Goal: Task Accomplishment & Management: Complete application form

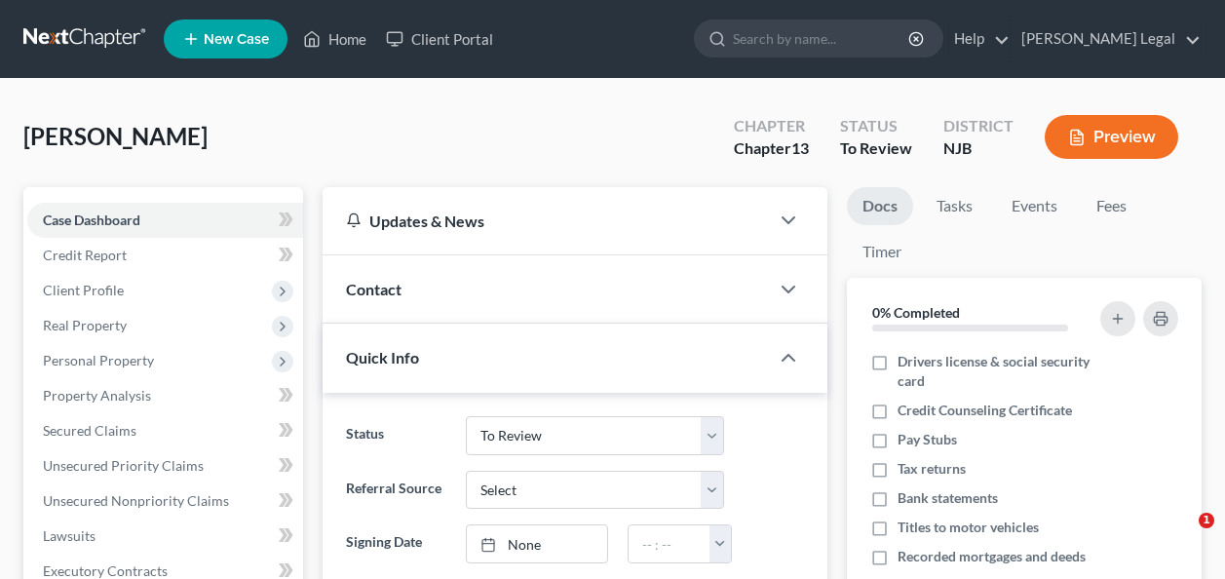
select select "6"
click at [338, 42] on link "Home" at bounding box center [334, 38] width 83 height 35
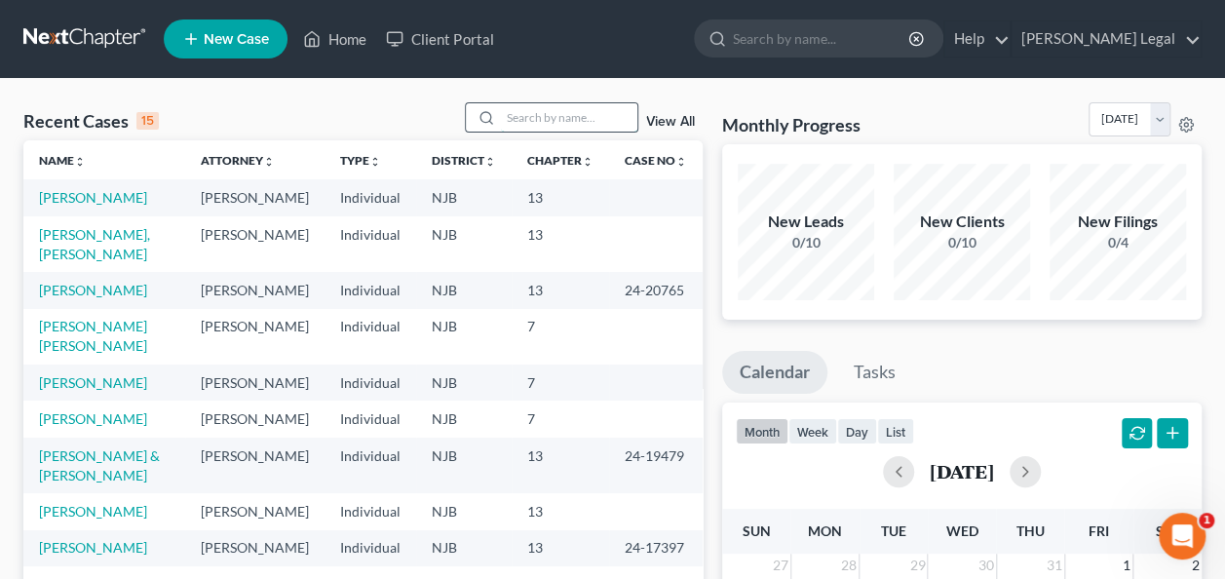
click at [524, 121] on input "search" at bounding box center [569, 117] width 136 height 28
click at [571, 121] on input "search" at bounding box center [569, 117] width 136 height 28
click at [547, 125] on input "search" at bounding box center [569, 117] width 136 height 28
click at [550, 123] on input "search" at bounding box center [569, 117] width 136 height 28
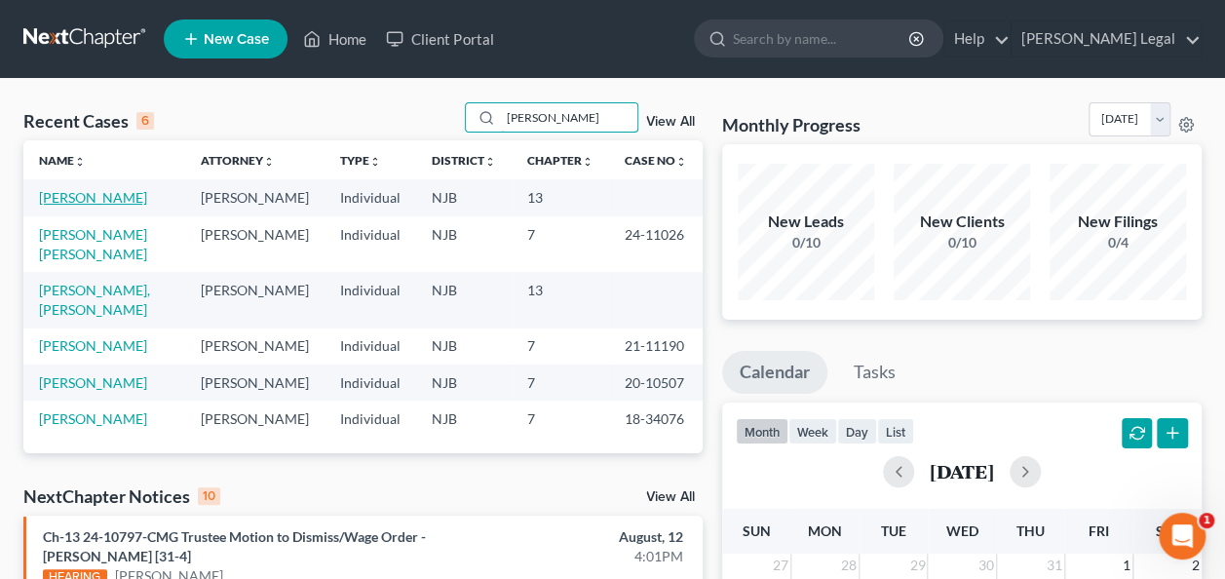
type input "[PERSON_NAME]"
click at [81, 193] on link "[PERSON_NAME]" at bounding box center [93, 197] width 108 height 17
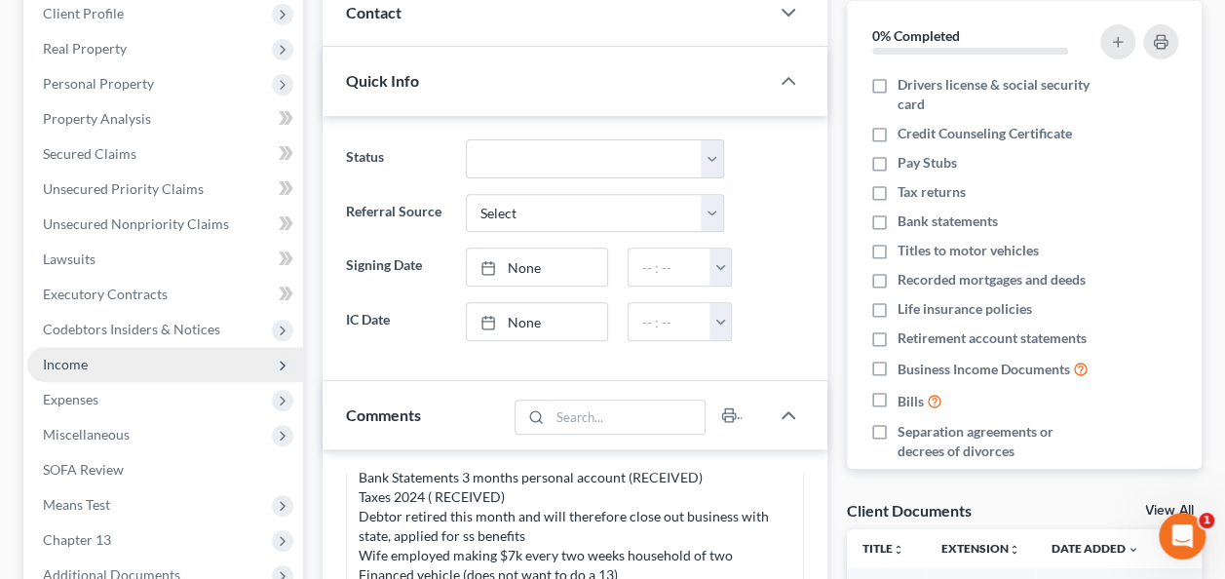
scroll to position [292, 0]
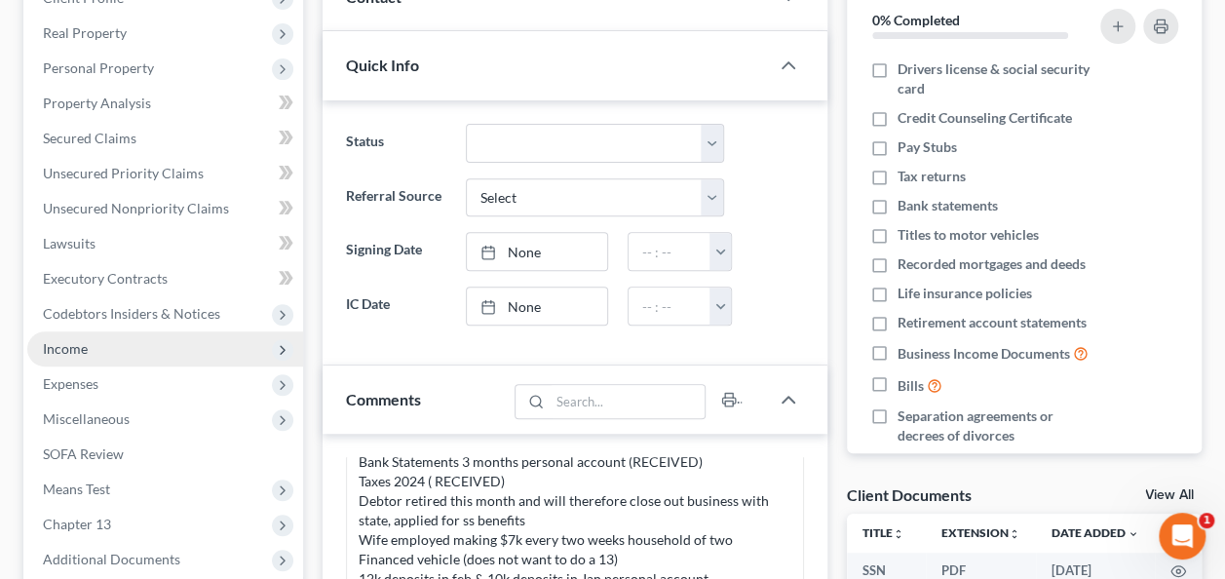
click at [181, 353] on span "Income" at bounding box center [165, 348] width 276 height 35
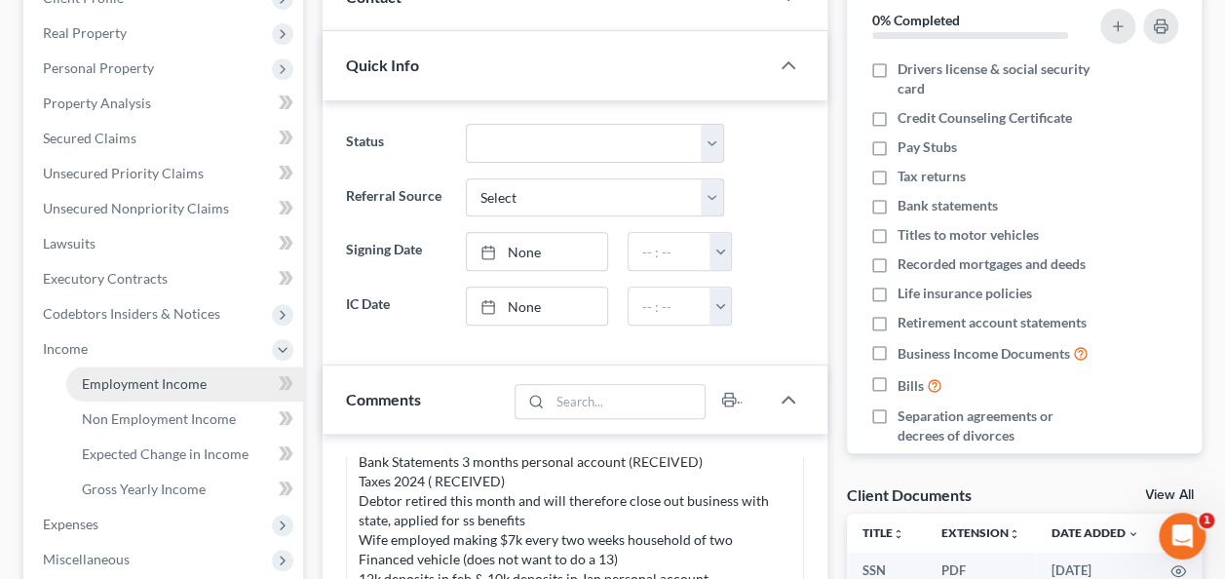
click at [179, 373] on link "Employment Income" at bounding box center [184, 383] width 237 height 35
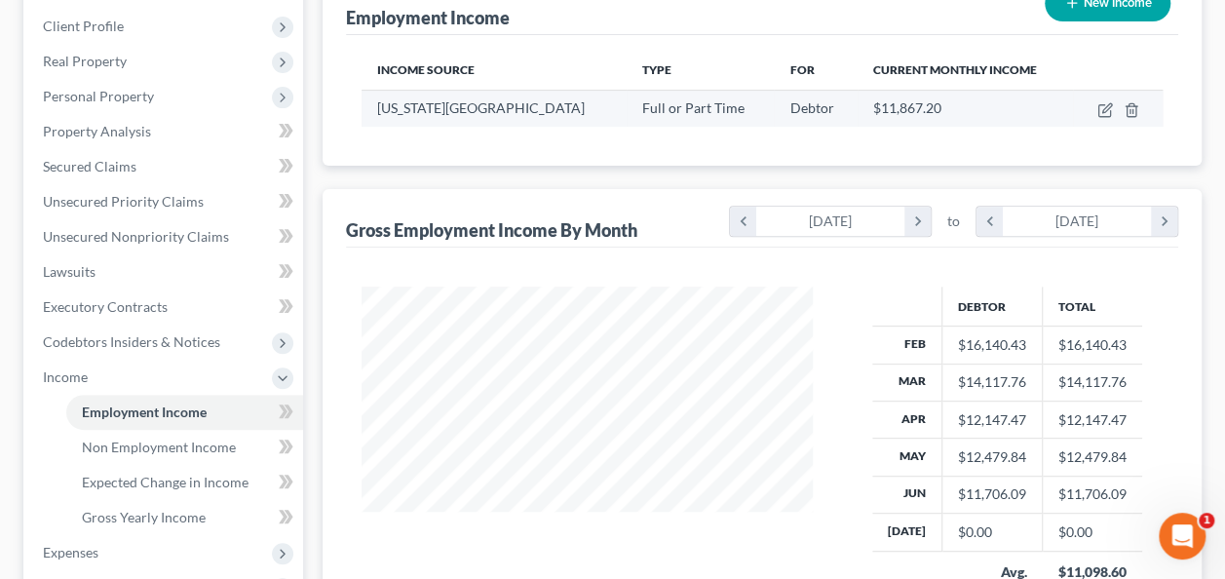
scroll to position [292, 0]
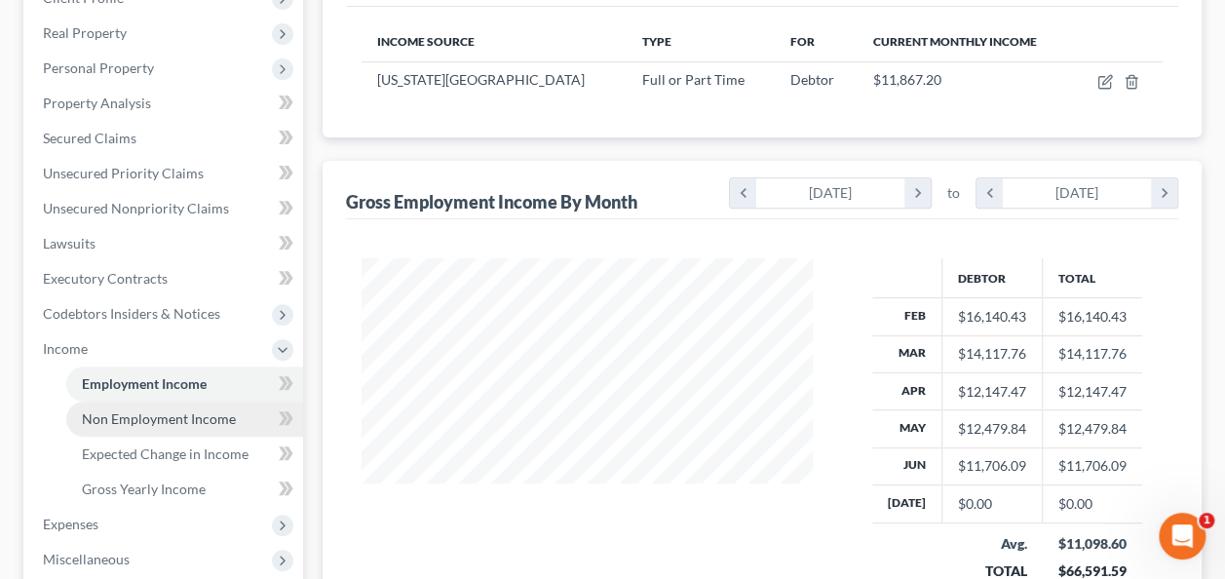
click at [221, 425] on span "Non Employment Income" at bounding box center [159, 418] width 154 height 17
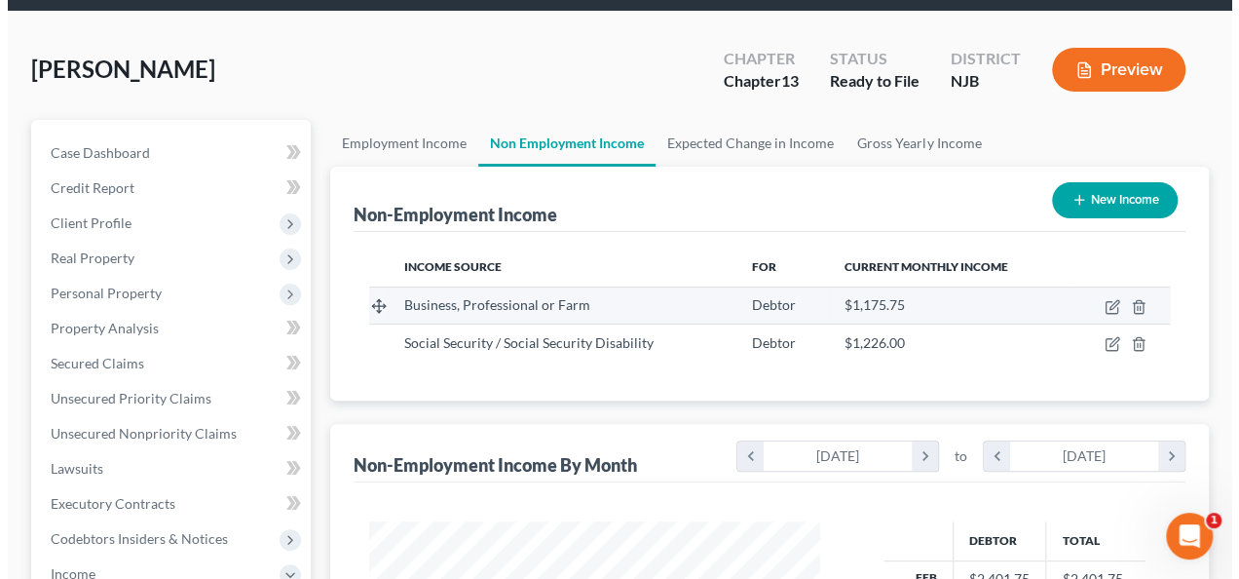
scroll to position [97, 0]
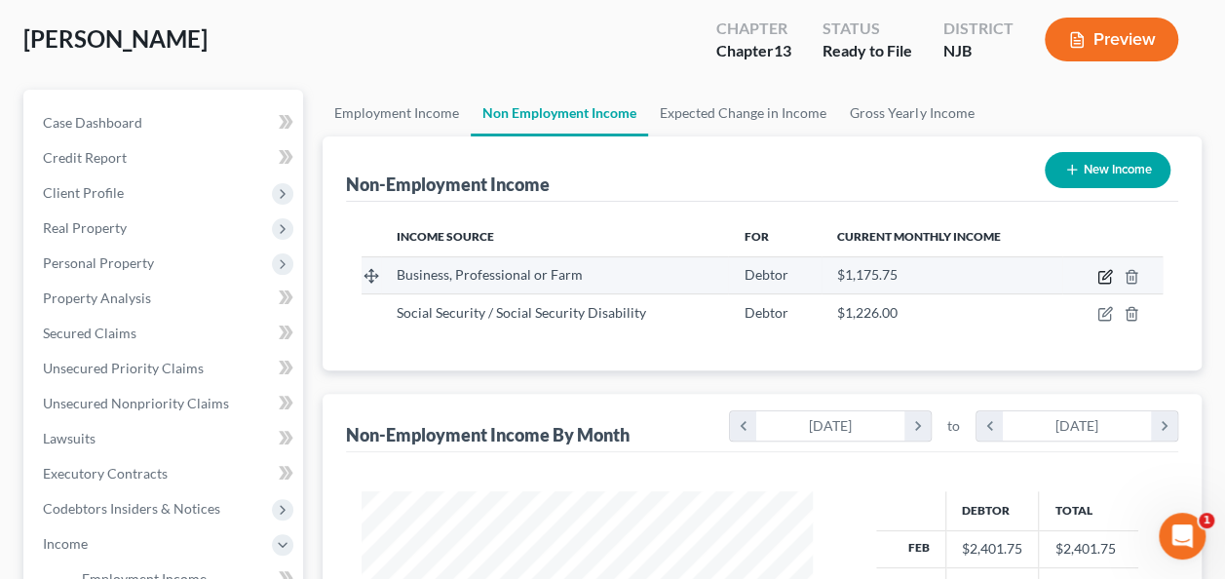
click at [1102, 276] on icon "button" at bounding box center [1106, 274] width 9 height 9
select select "10"
select select "0"
select select "33"
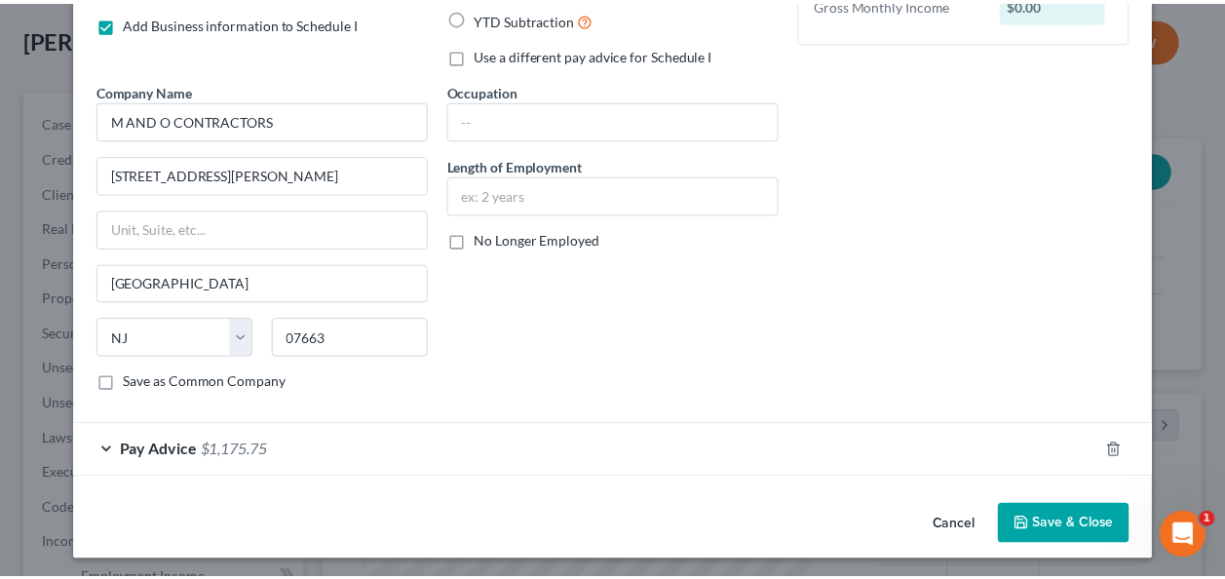
scroll to position [0, 0]
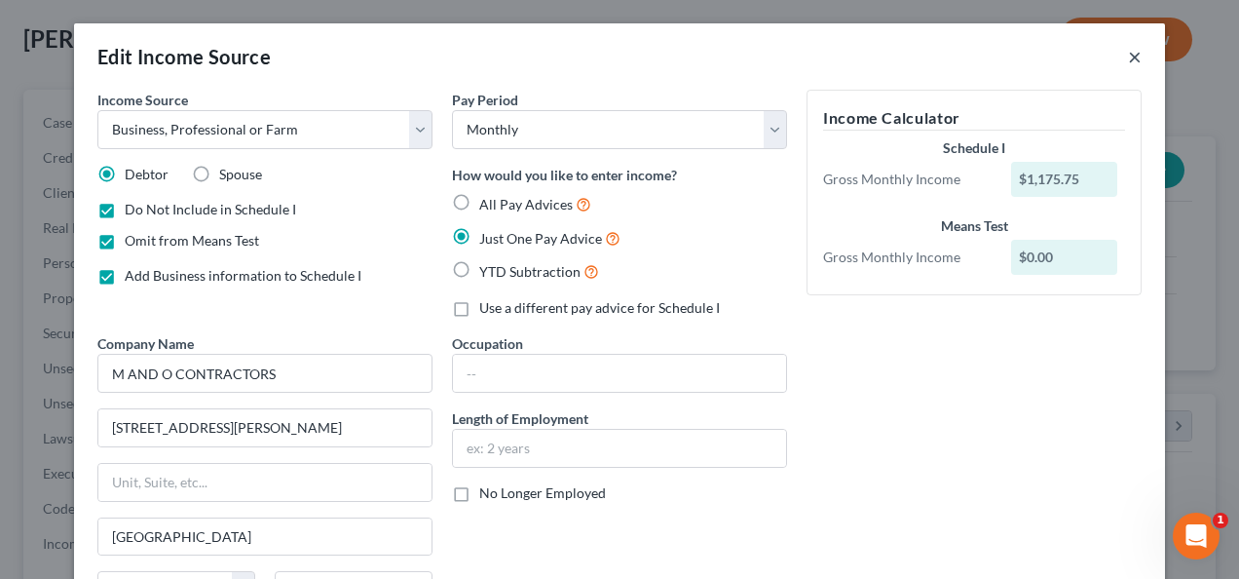
click at [1128, 61] on button "×" at bounding box center [1135, 56] width 14 height 23
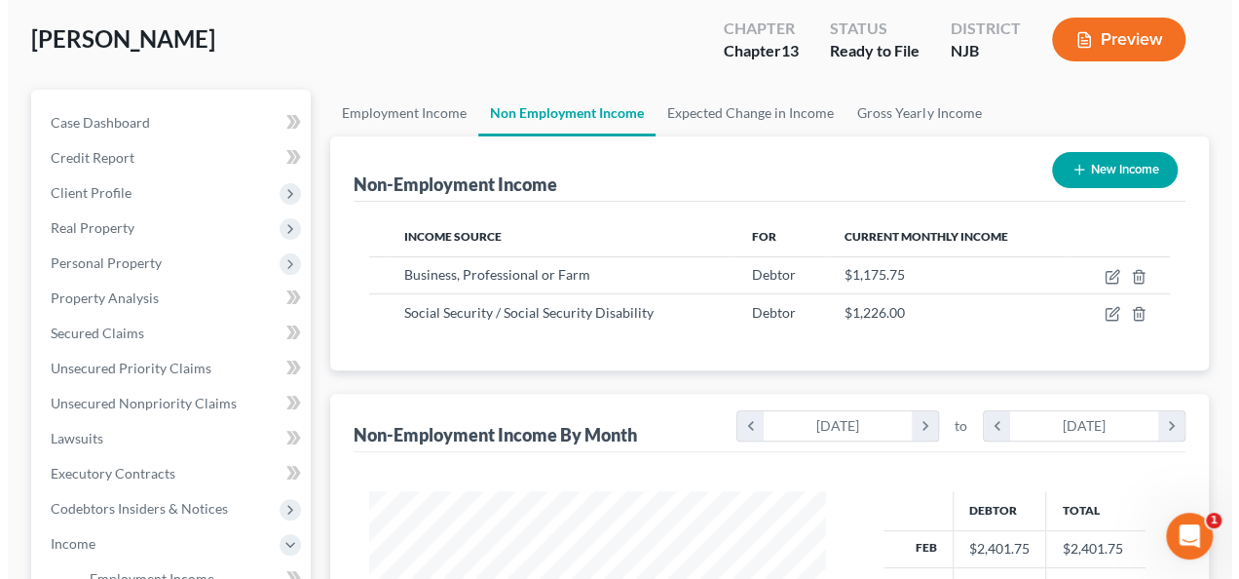
scroll to position [974080, 973937]
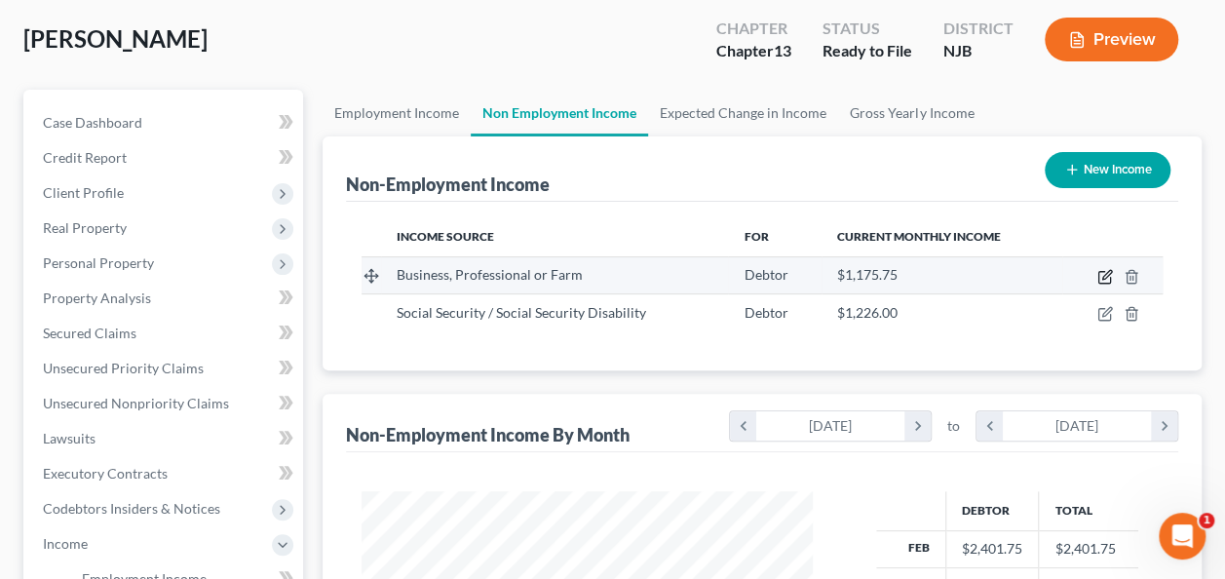
click at [1107, 272] on icon "button" at bounding box center [1106, 274] width 9 height 9
select select "10"
select select "0"
select select "33"
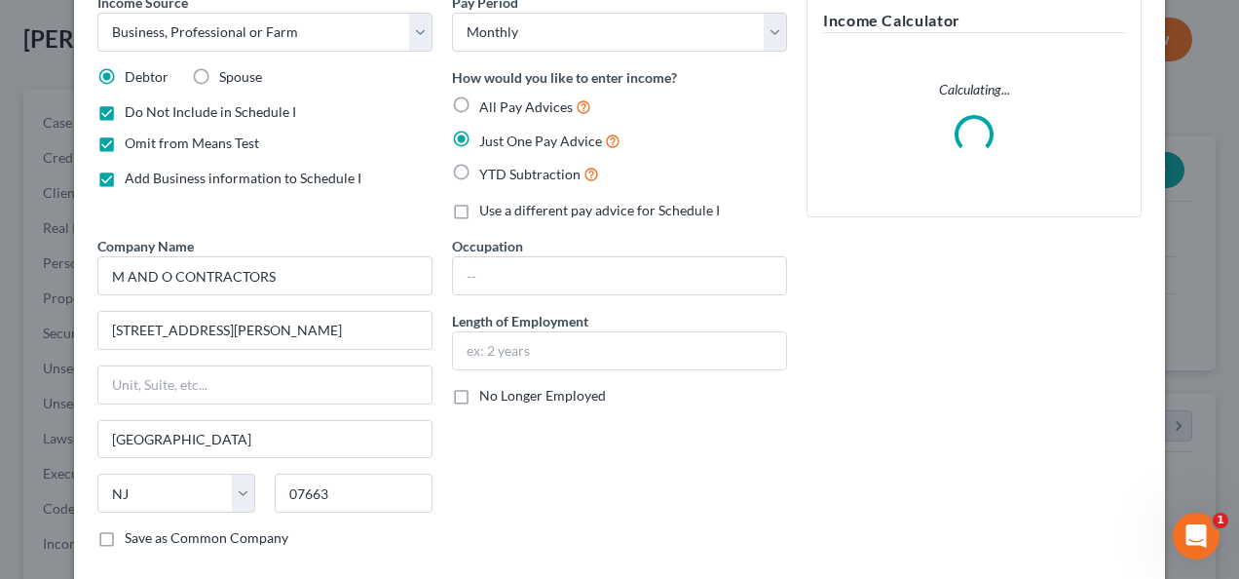
scroll to position [195, 0]
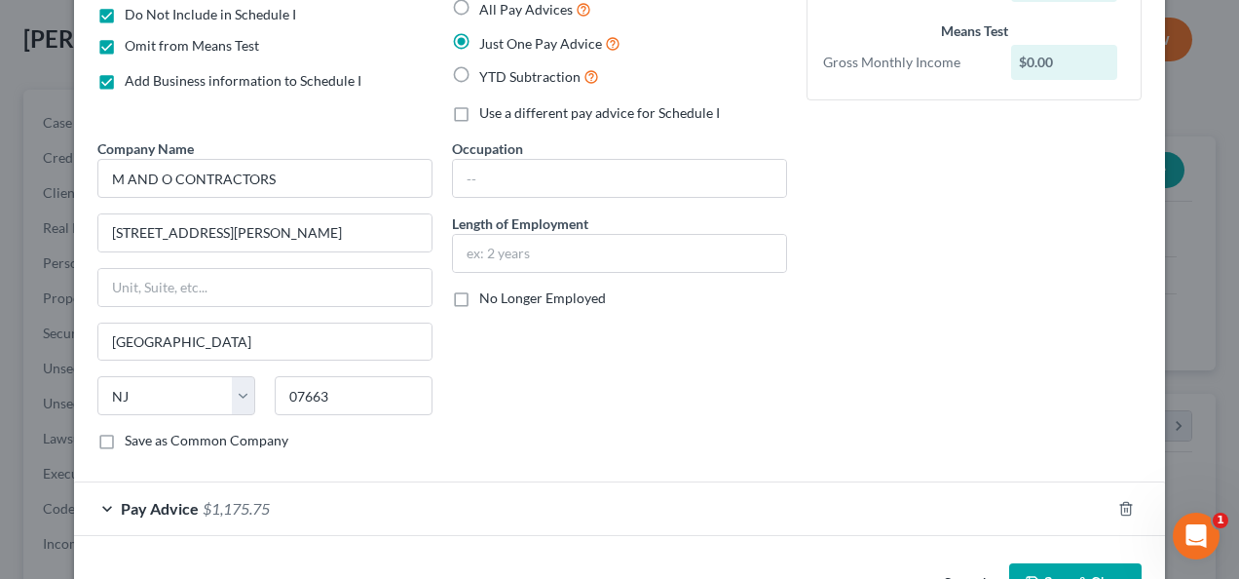
click at [310, 497] on div "Pay Advice $1,175.75" at bounding box center [592, 508] width 1037 height 52
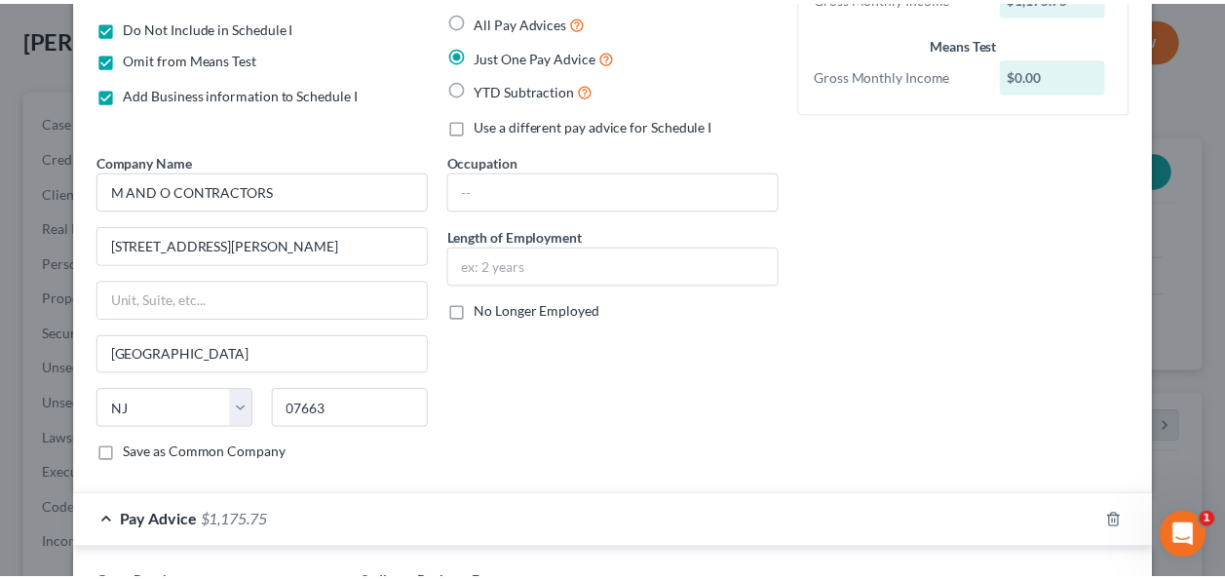
scroll to position [0, 0]
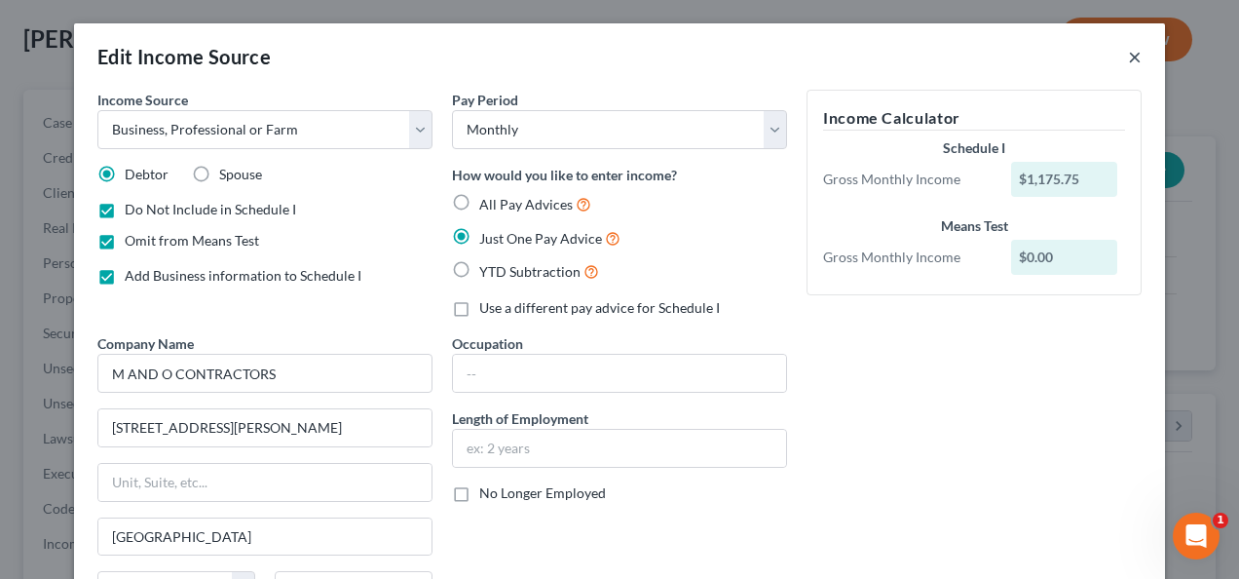
click at [1128, 50] on button "×" at bounding box center [1135, 56] width 14 height 23
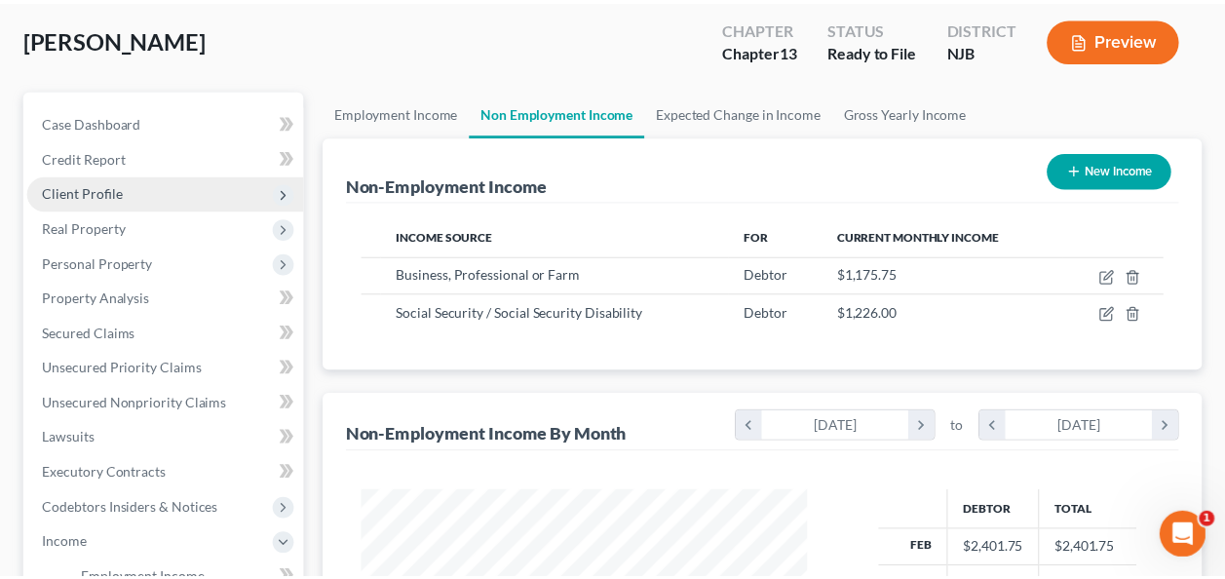
scroll to position [974080, 973937]
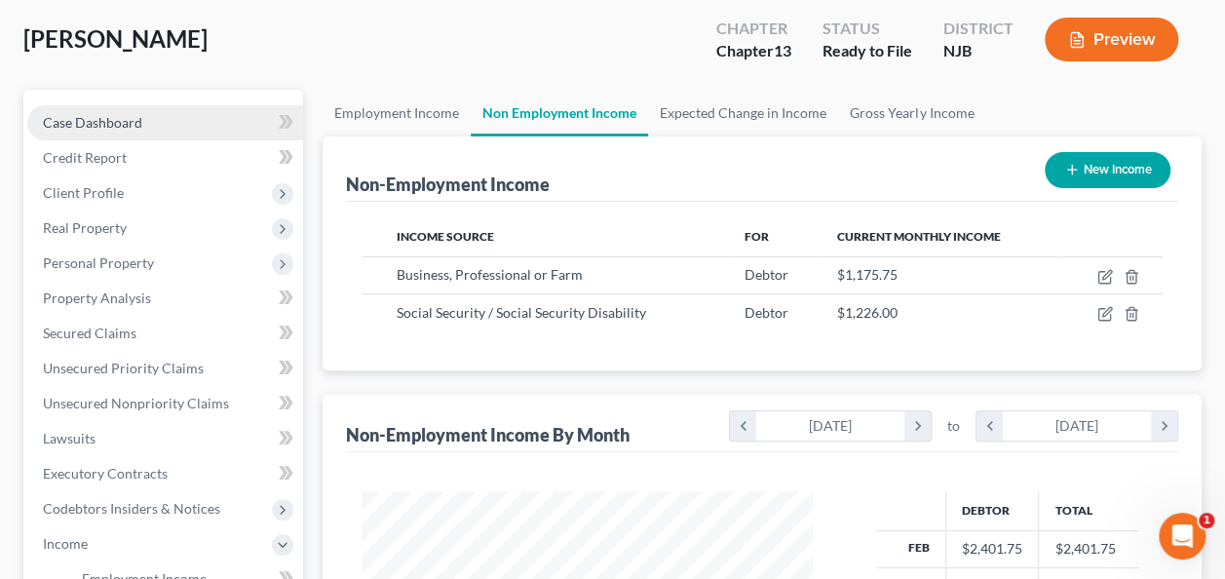
click at [127, 117] on span "Case Dashboard" at bounding box center [92, 122] width 99 height 17
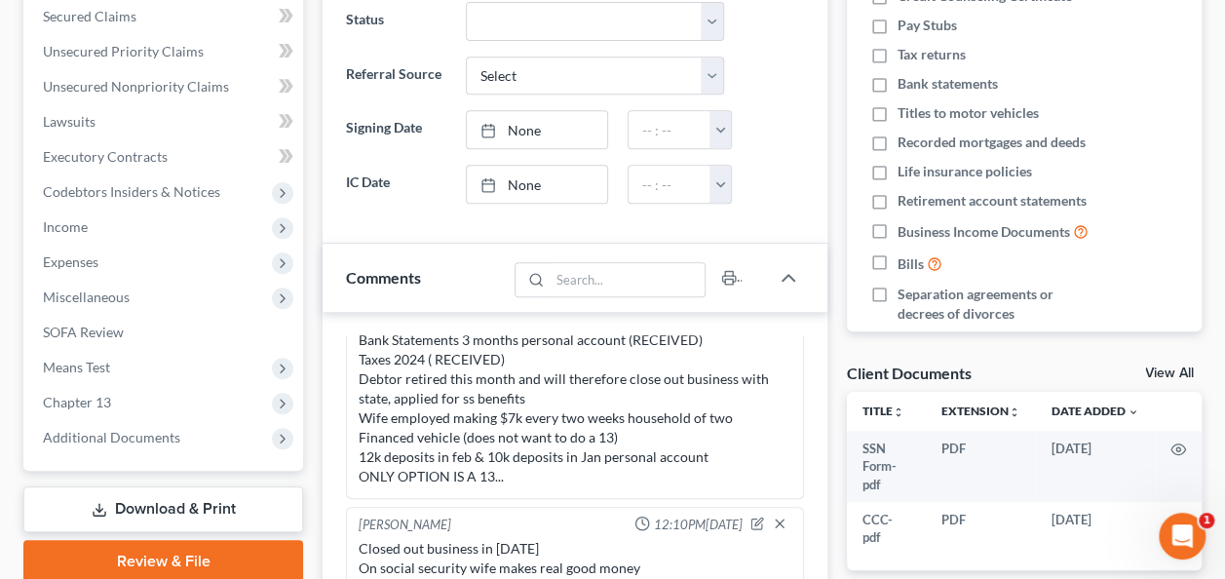
scroll to position [487, 0]
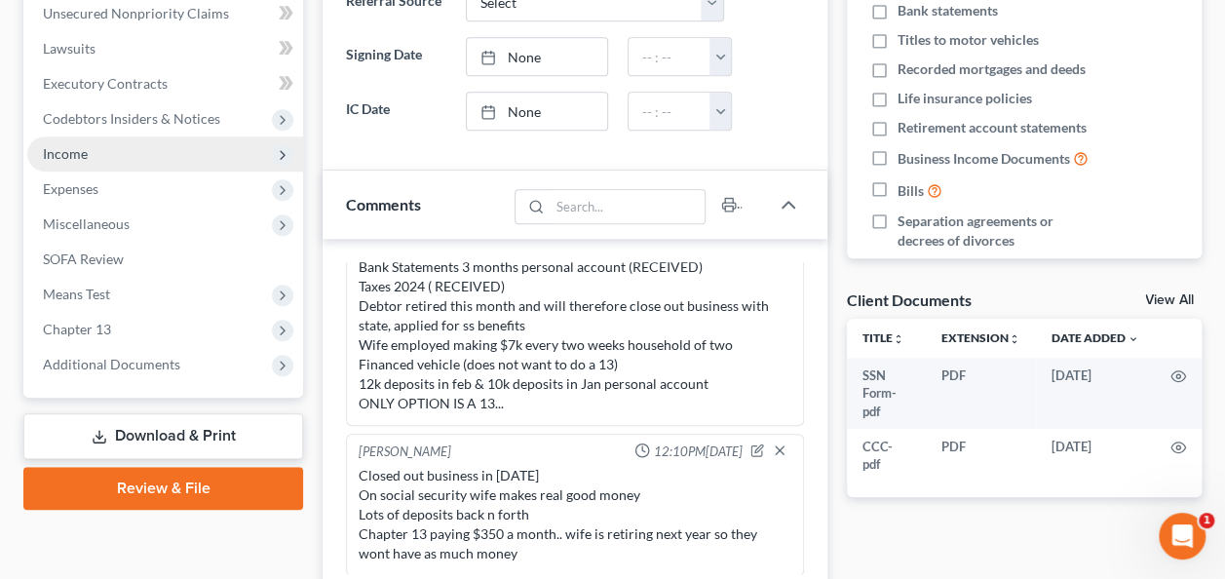
click at [141, 156] on span "Income" at bounding box center [165, 153] width 276 height 35
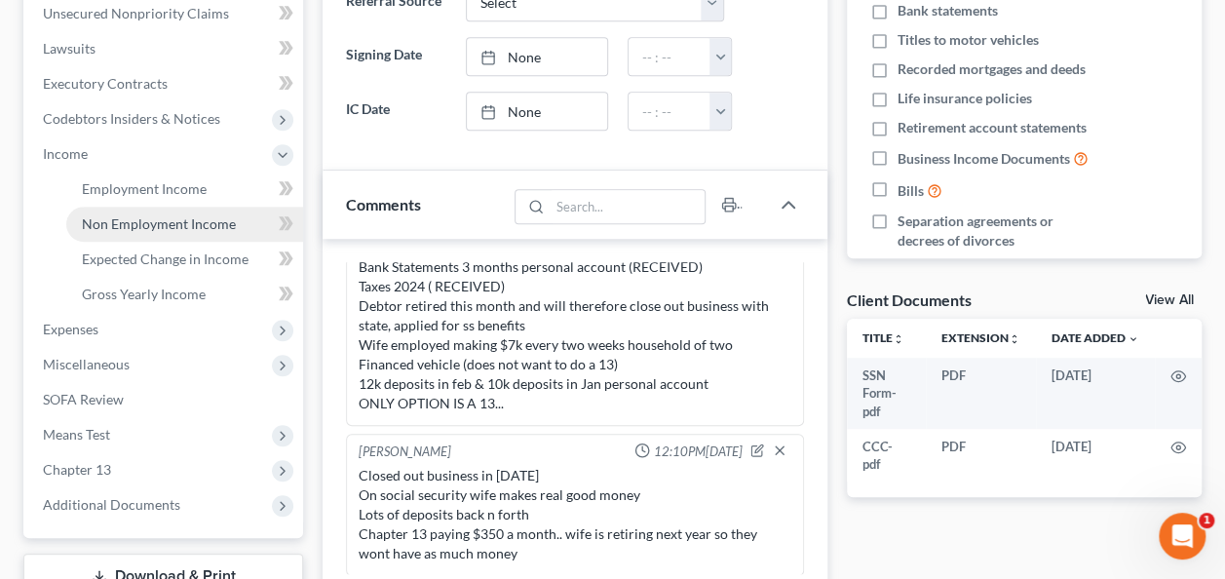
click at [142, 229] on span "Non Employment Income" at bounding box center [159, 223] width 154 height 17
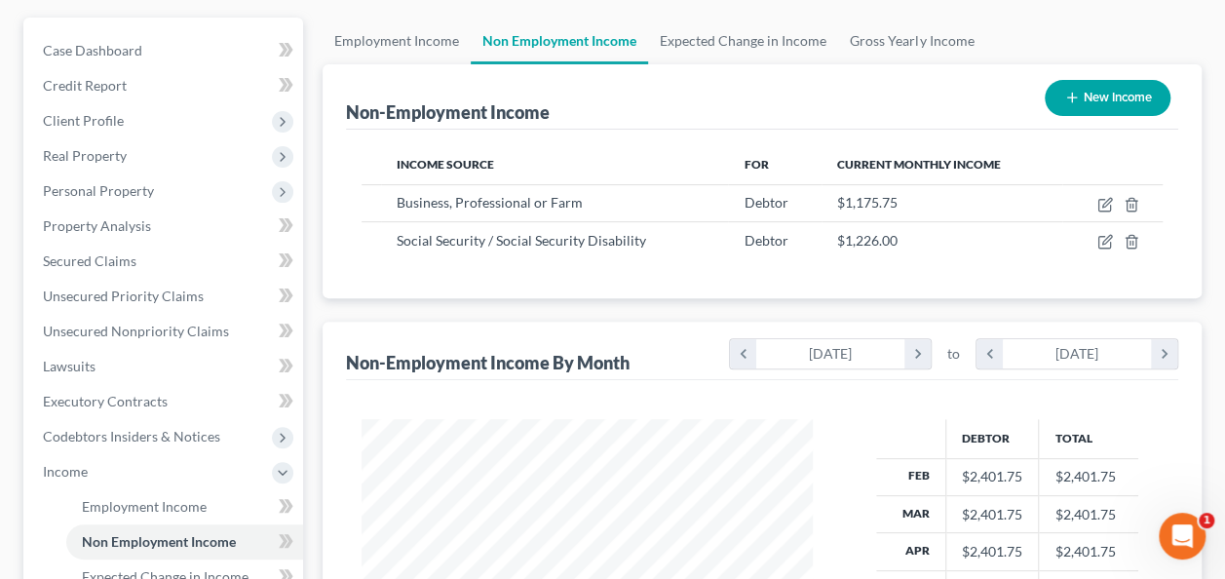
scroll to position [195, 0]
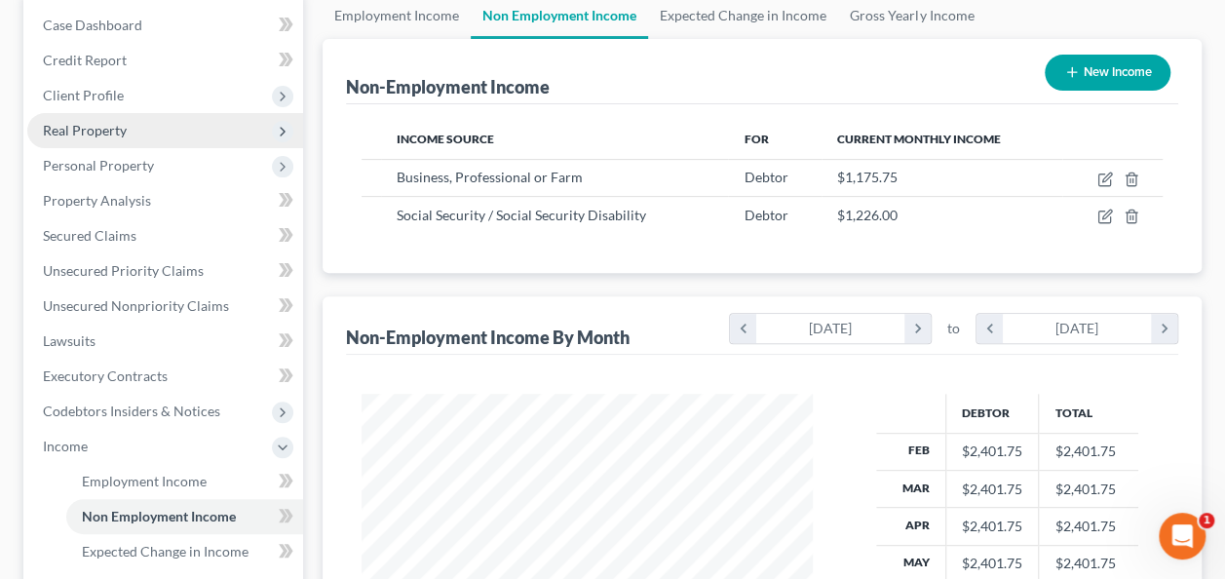
click at [153, 139] on span "Real Property" at bounding box center [165, 130] width 276 height 35
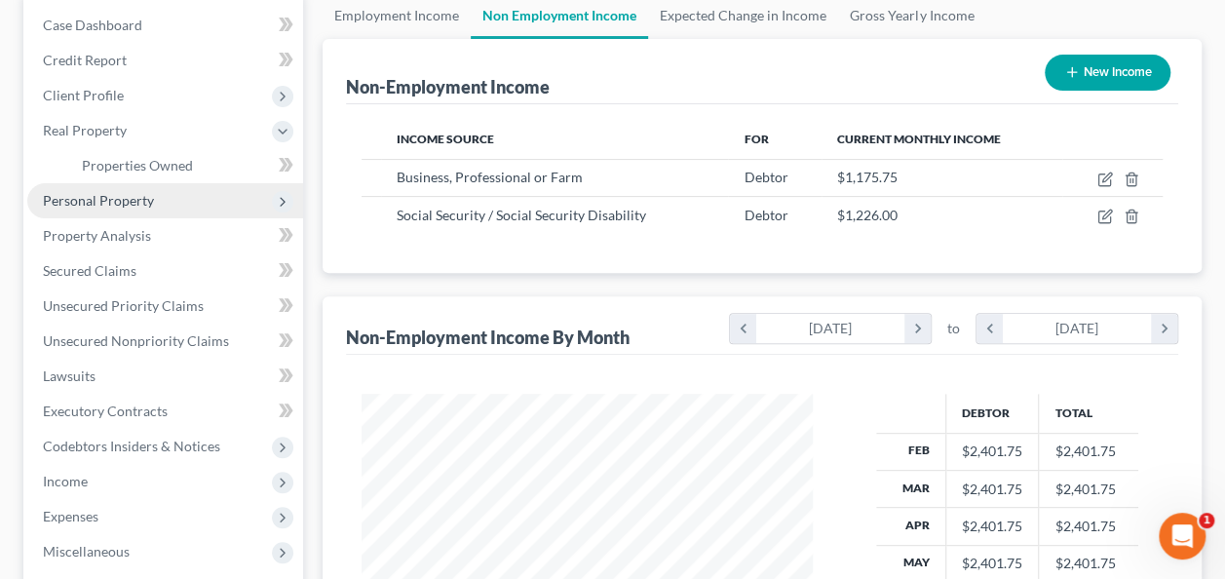
click at [148, 199] on span "Personal Property" at bounding box center [98, 200] width 111 height 17
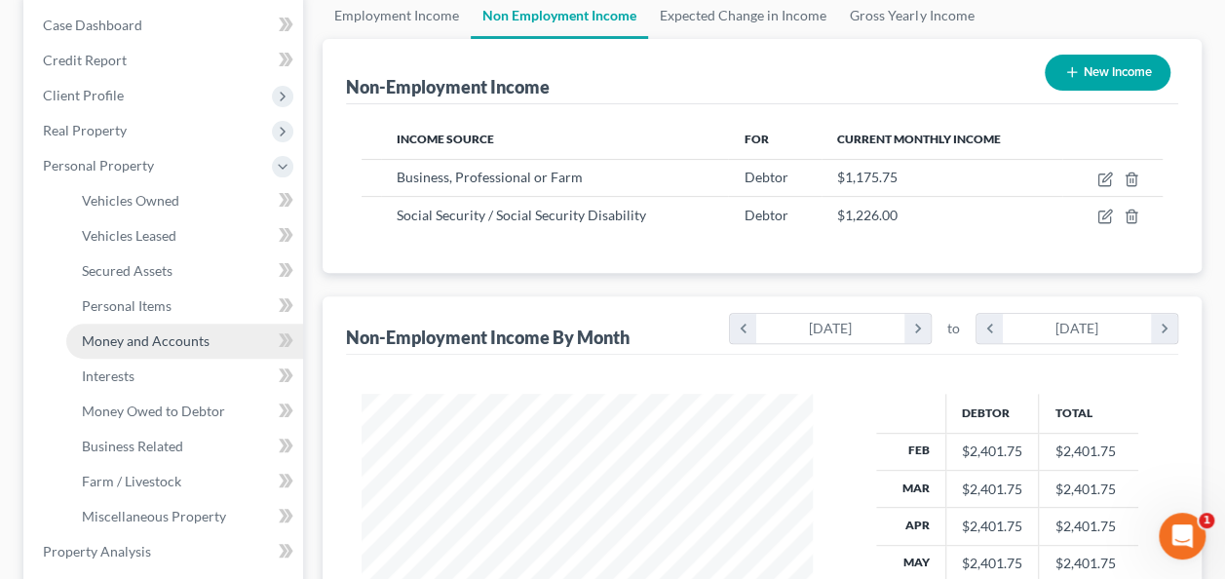
click at [173, 337] on span "Money and Accounts" at bounding box center [146, 340] width 128 height 17
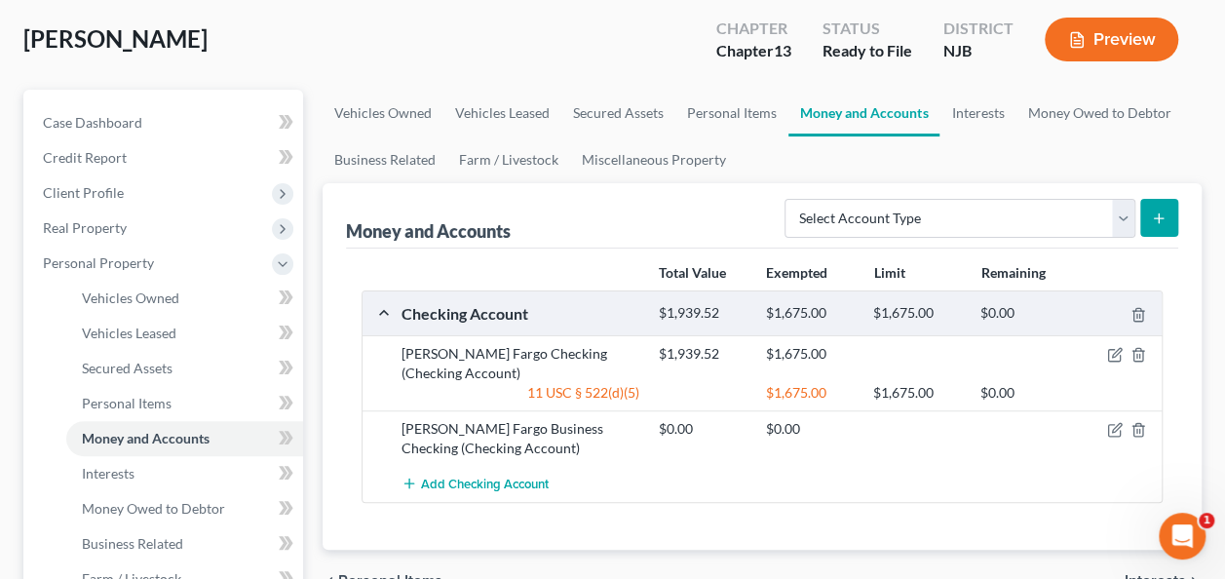
scroll to position [195, 0]
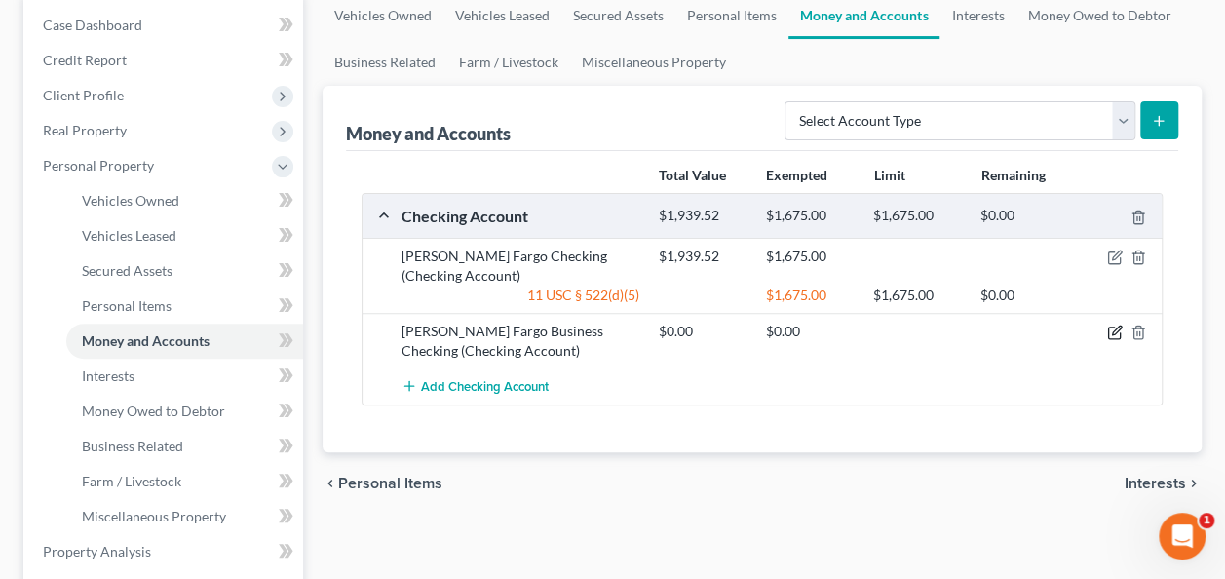
click at [1109, 332] on icon "button" at bounding box center [1115, 332] width 16 height 16
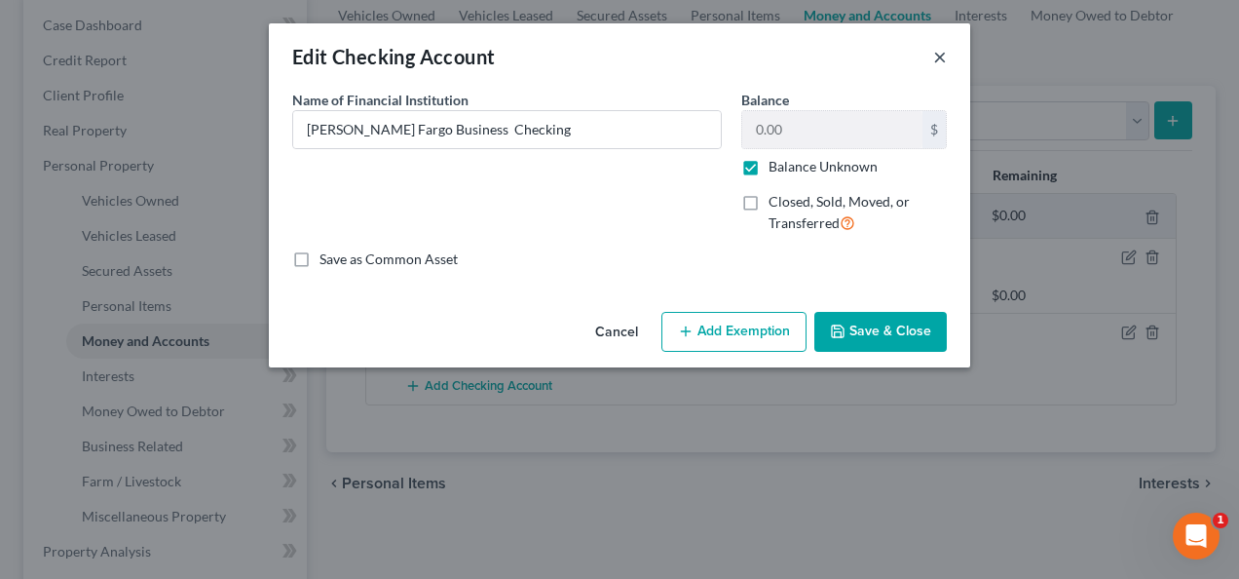
click at [940, 61] on button "×" at bounding box center [941, 56] width 14 height 23
